Goal: Task Accomplishment & Management: Use online tool/utility

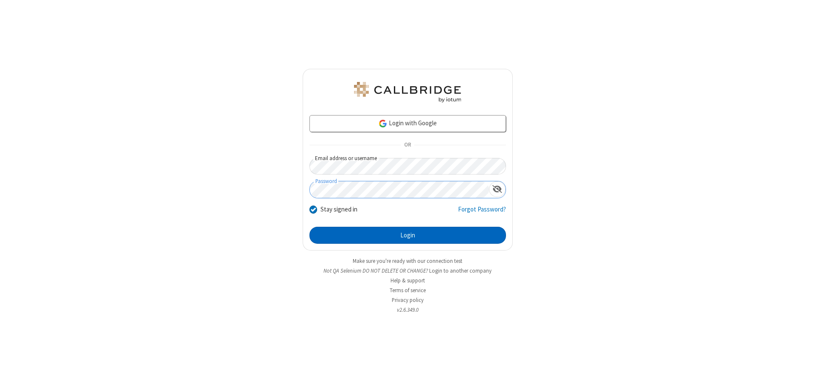
click at [407, 235] on button "Login" at bounding box center [407, 235] width 196 height 17
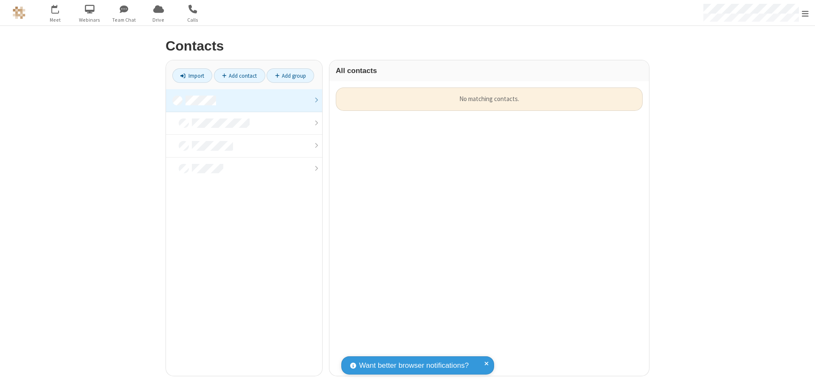
scroll to position [288, 313]
click at [244, 100] on link at bounding box center [244, 100] width 156 height 23
click at [192, 76] on link "Import" at bounding box center [192, 75] width 40 height 14
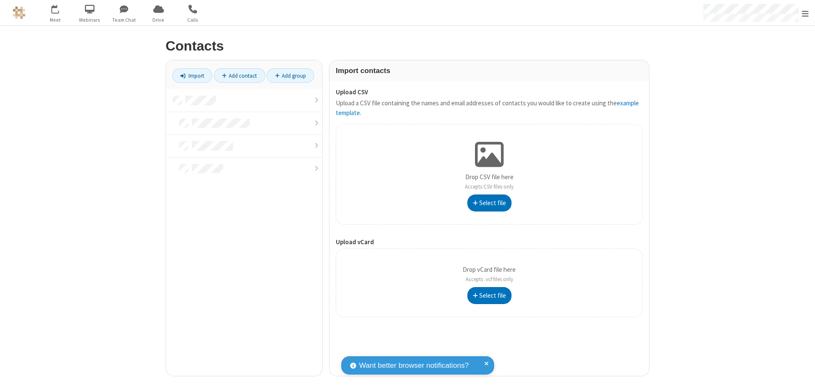
type input "C:\fakepath\address_book_contacts.csv"
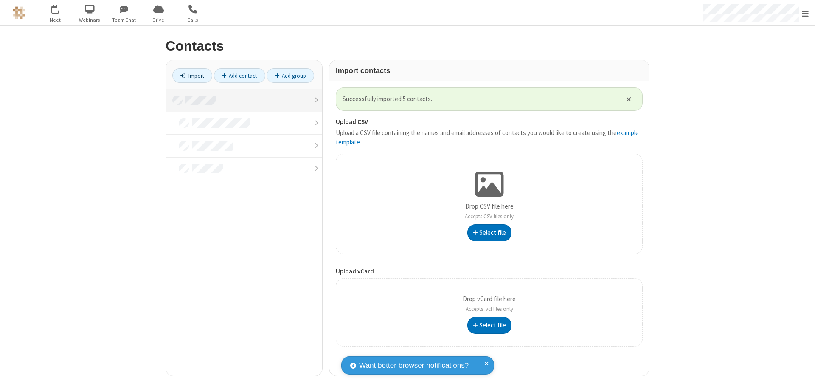
click at [244, 100] on link at bounding box center [244, 100] width 156 height 23
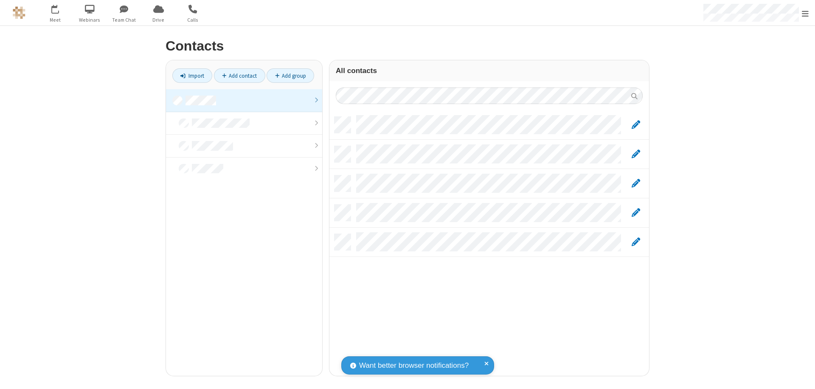
scroll to position [259, 313]
